Goal: Transaction & Acquisition: Purchase product/service

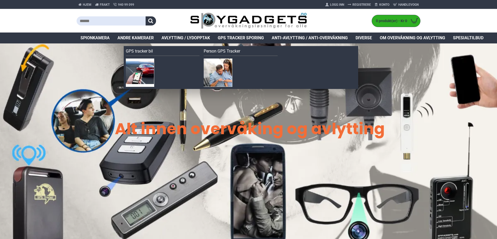
click at [233, 39] on span "GPS Tracker Sporing" at bounding box center [241, 38] width 46 height 6
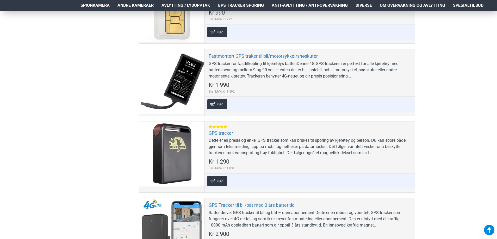
scroll to position [287, 0]
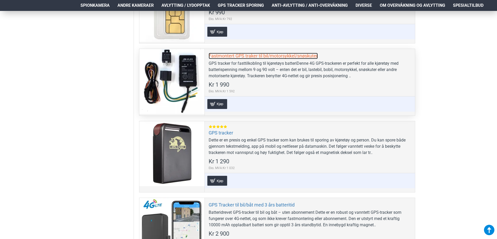
click at [303, 55] on link "Fastmontert GPS traker til bil/motorsykkel/snøskuter" at bounding box center [263, 56] width 109 height 6
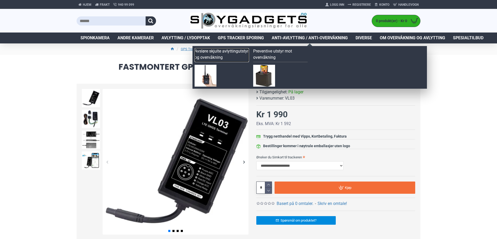
click at [223, 52] on link "Avsløre skjulte avlyttingutstyr og overvåkning" at bounding box center [222, 55] width 54 height 14
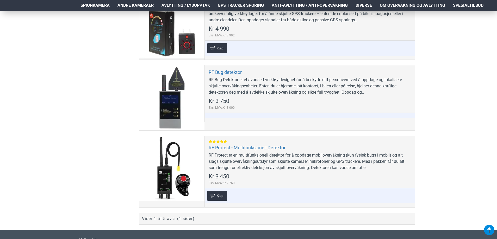
scroll to position [365, 0]
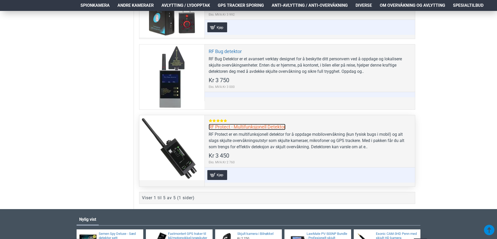
click at [275, 127] on link "RF Protect - Multifunksjonell Detektor" at bounding box center [247, 127] width 77 height 6
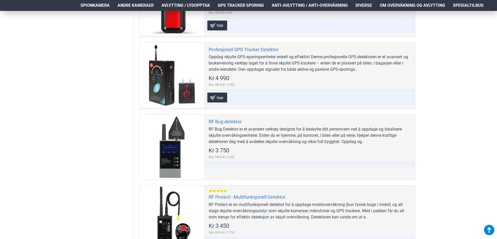
scroll to position [287, 0]
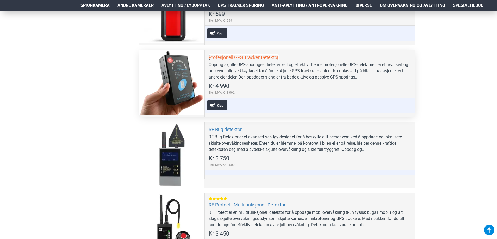
click at [212, 58] on link "Profesjonell GPS Tracker Detektor" at bounding box center [244, 57] width 70 height 6
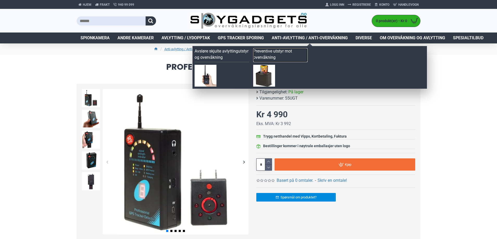
click at [274, 59] on link "Preventive utstyr mot overvåkning" at bounding box center [280, 55] width 54 height 14
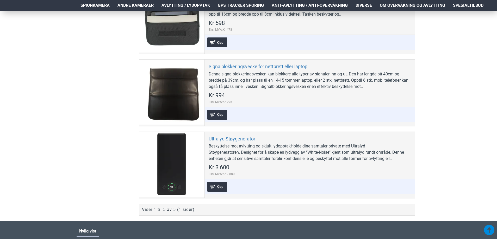
scroll to position [365, 0]
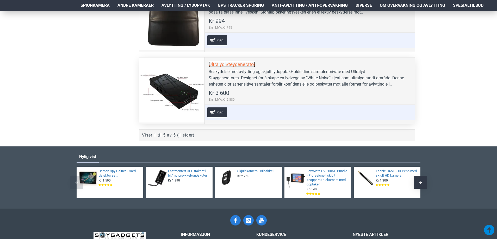
click at [235, 66] on link "Ultralyd Støygenerator" at bounding box center [232, 64] width 47 height 6
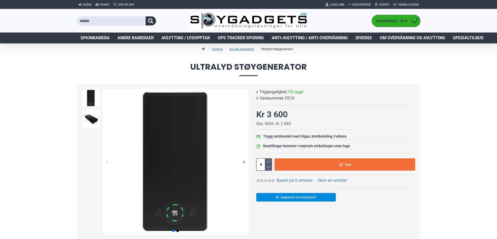
click at [290, 98] on span "FE10" at bounding box center [289, 98] width 9 height 6
copy span "FE10"
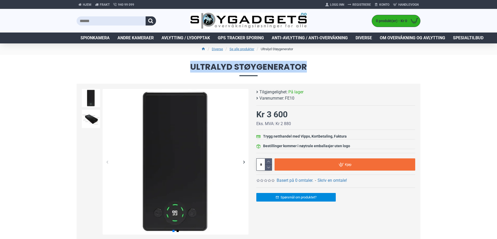
drag, startPoint x: 306, startPoint y: 66, endPoint x: 190, endPoint y: 65, distance: 115.7
click at [190, 65] on span "Ultralyd Støygenerator" at bounding box center [249, 69] width 344 height 13
copy span "Ultralyd Støygenerator"
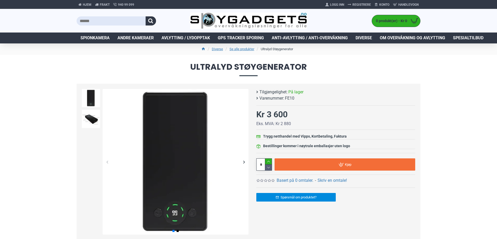
click at [268, 160] on icon at bounding box center [268, 162] width 7 height 6
type input "*"
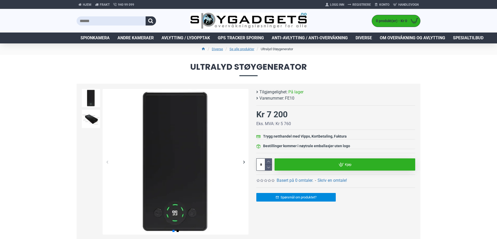
click at [333, 165] on link "Kjøp" at bounding box center [345, 165] width 141 height 12
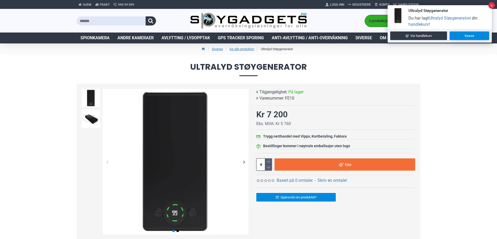
click at [462, 37] on link "Kasse" at bounding box center [470, 36] width 40 height 9
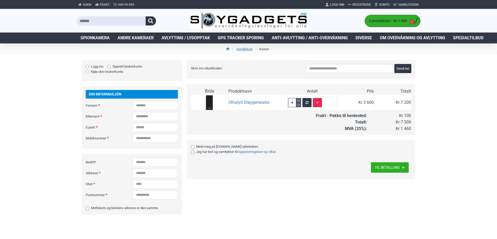
click at [315, 68] on input "Skriv inn rabattkoden" at bounding box center [349, 68] width 87 height 9
type input "****"
click at [406, 67] on span "Send inn" at bounding box center [402, 68] width 13 height 3
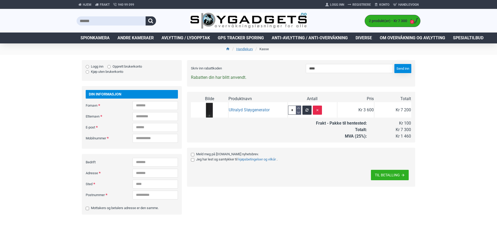
click at [406, 70] on span "Send inn" at bounding box center [402, 68] width 13 height 3
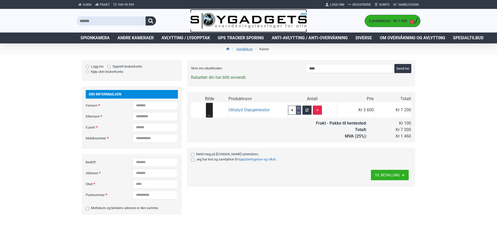
click at [232, 17] on img at bounding box center [248, 21] width 117 height 17
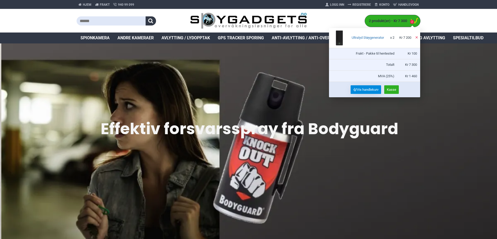
click at [370, 89] on span "Vis handlekurv" at bounding box center [368, 89] width 22 height 3
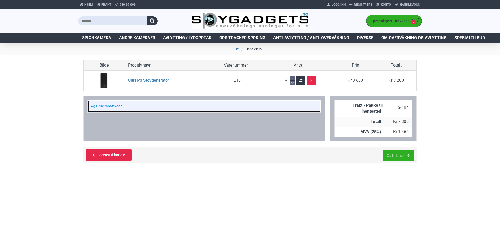
click at [102, 106] on link "Bruk rabattkode" at bounding box center [204, 107] width 233 height 12
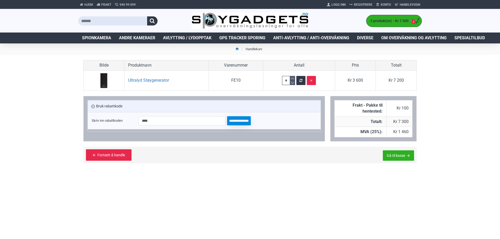
click at [236, 124] on input "**********" at bounding box center [239, 120] width 24 height 9
type input "**********"
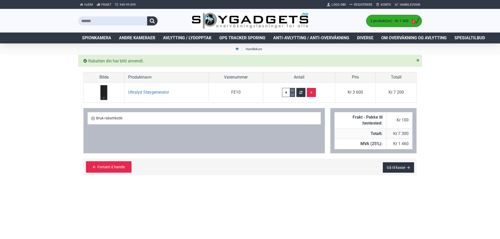
click at [394, 166] on span "Gå til kasse" at bounding box center [396, 168] width 18 height 4
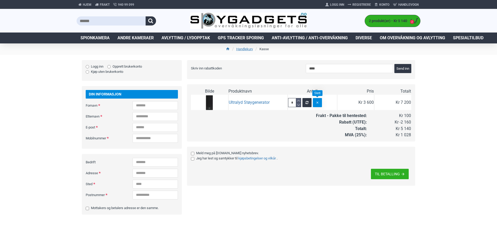
click at [315, 104] on button "button" at bounding box center [317, 102] width 9 height 9
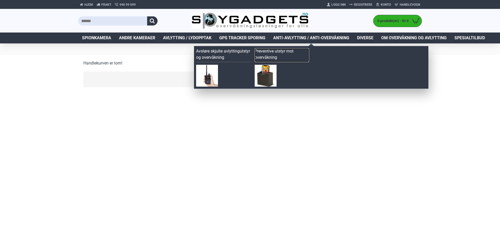
click at [260, 57] on link "Preventive utstyr mot overvåkning" at bounding box center [282, 55] width 54 height 14
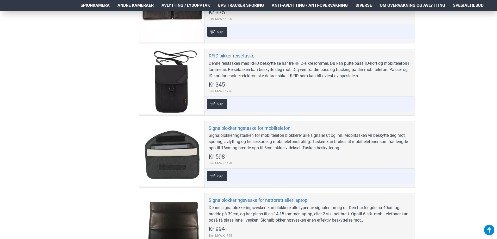
scroll to position [339, 0]
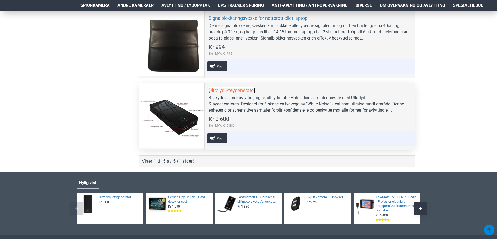
click at [222, 91] on link "Ultralyd Støygenerator" at bounding box center [232, 91] width 47 height 6
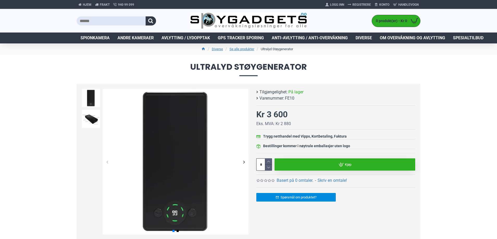
click at [384, 164] on link "Kjøp" at bounding box center [345, 165] width 141 height 12
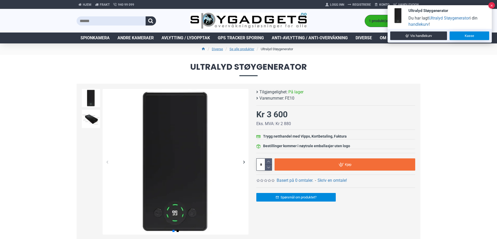
click at [472, 35] on link "Kasse" at bounding box center [470, 36] width 40 height 9
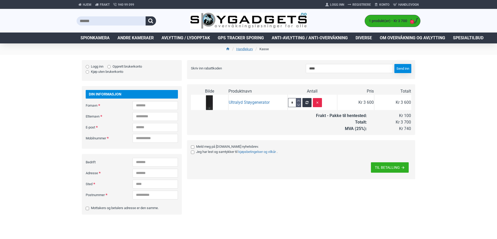
click at [402, 71] on button "Send inn" at bounding box center [402, 68] width 17 height 9
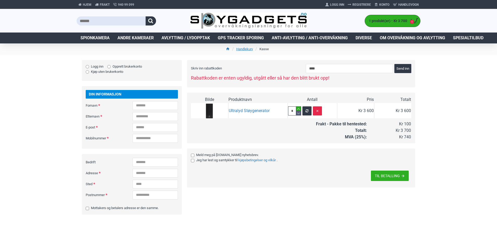
click at [298, 110] on icon at bounding box center [298, 109] width 5 height 4
type input "*"
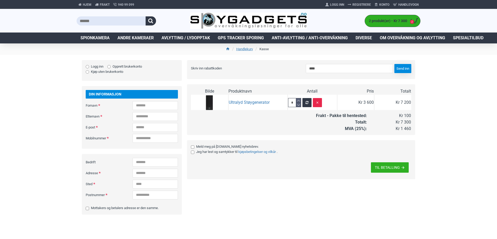
click at [405, 69] on span "Send inn" at bounding box center [402, 68] width 13 height 3
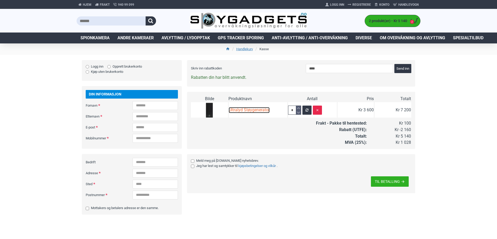
click at [257, 110] on link "Ultralyd Støygenerator" at bounding box center [249, 110] width 41 height 6
